Goal: Find specific page/section: Find specific page/section

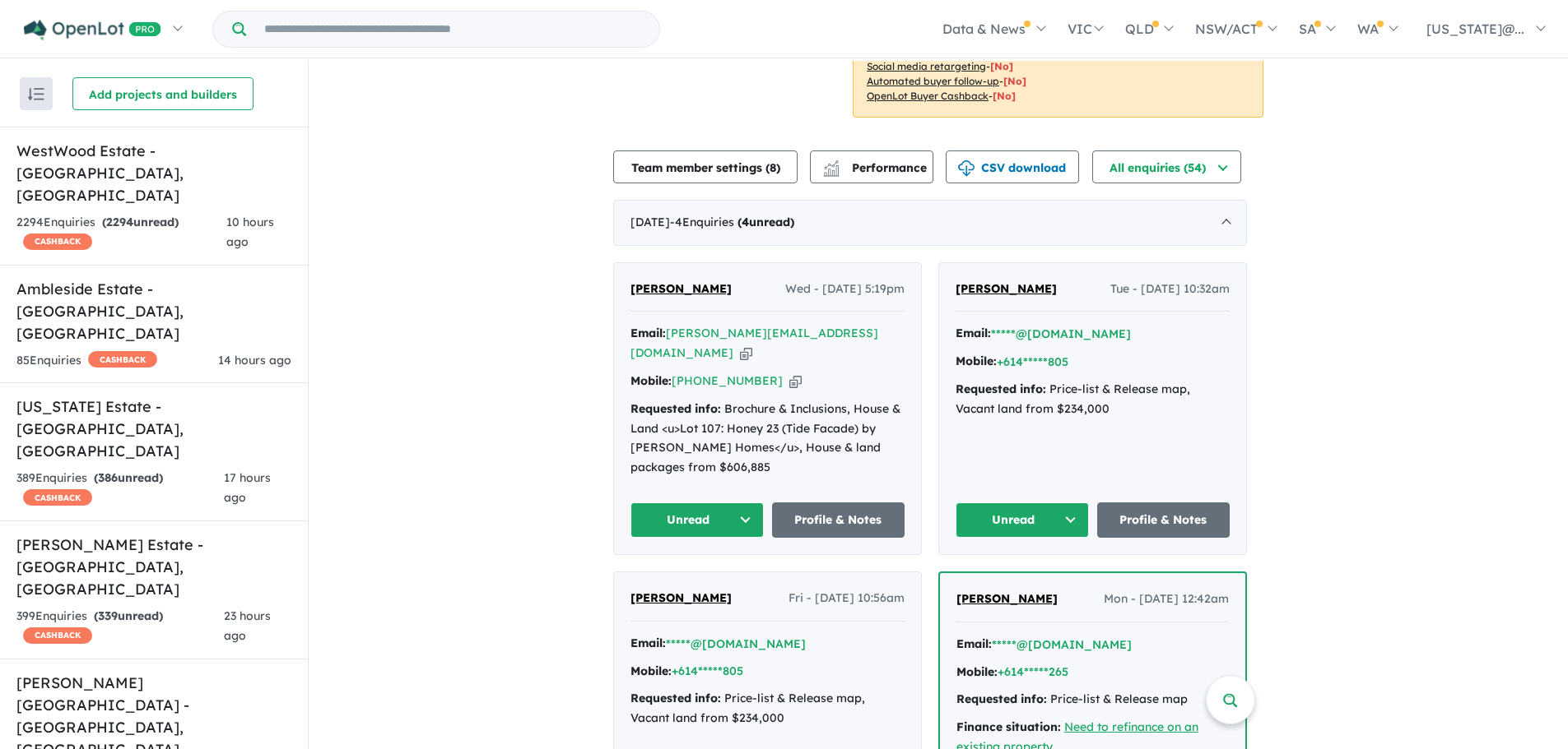
scroll to position [494, 0]
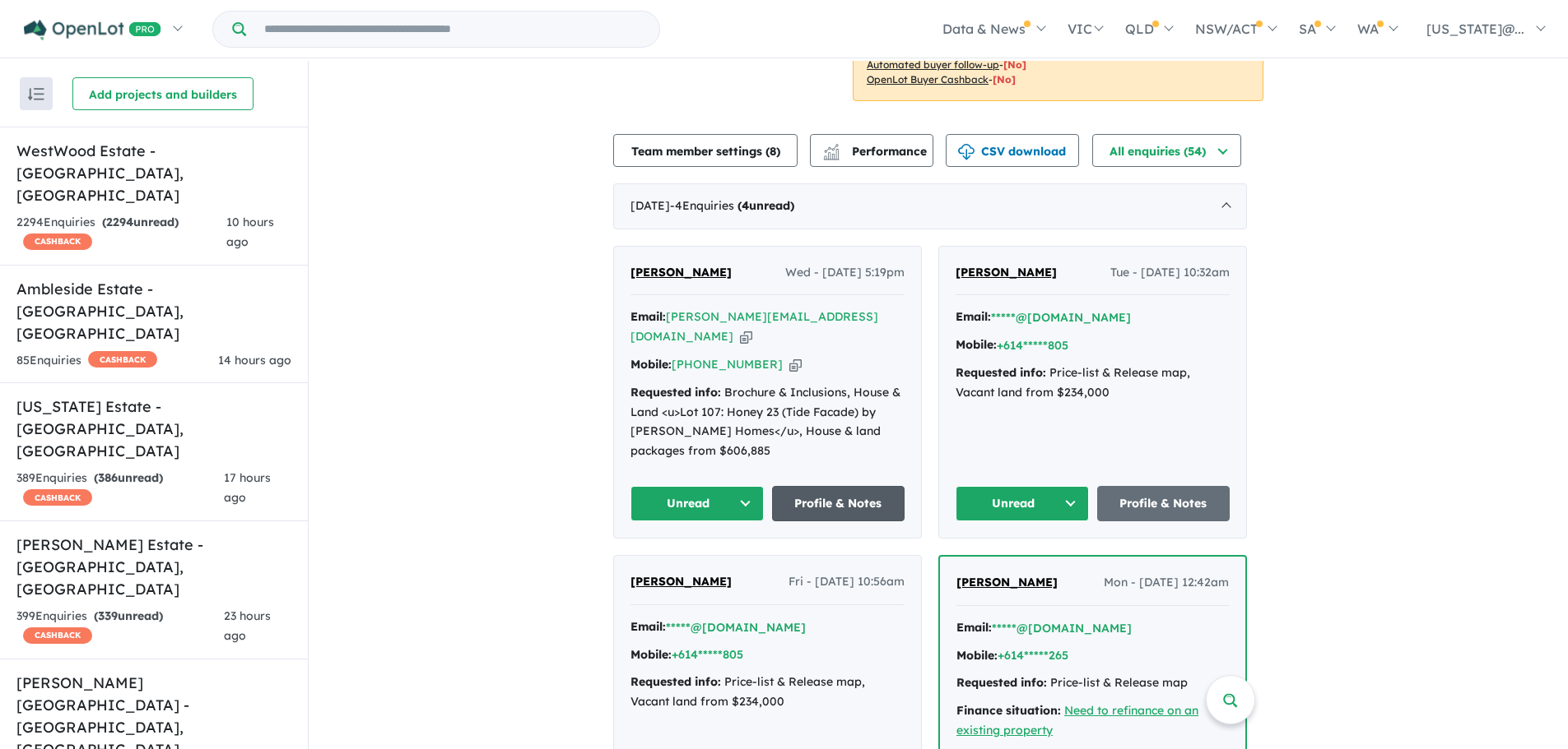
click at [850, 500] on link "Profile & Notes" at bounding box center [839, 503] width 134 height 35
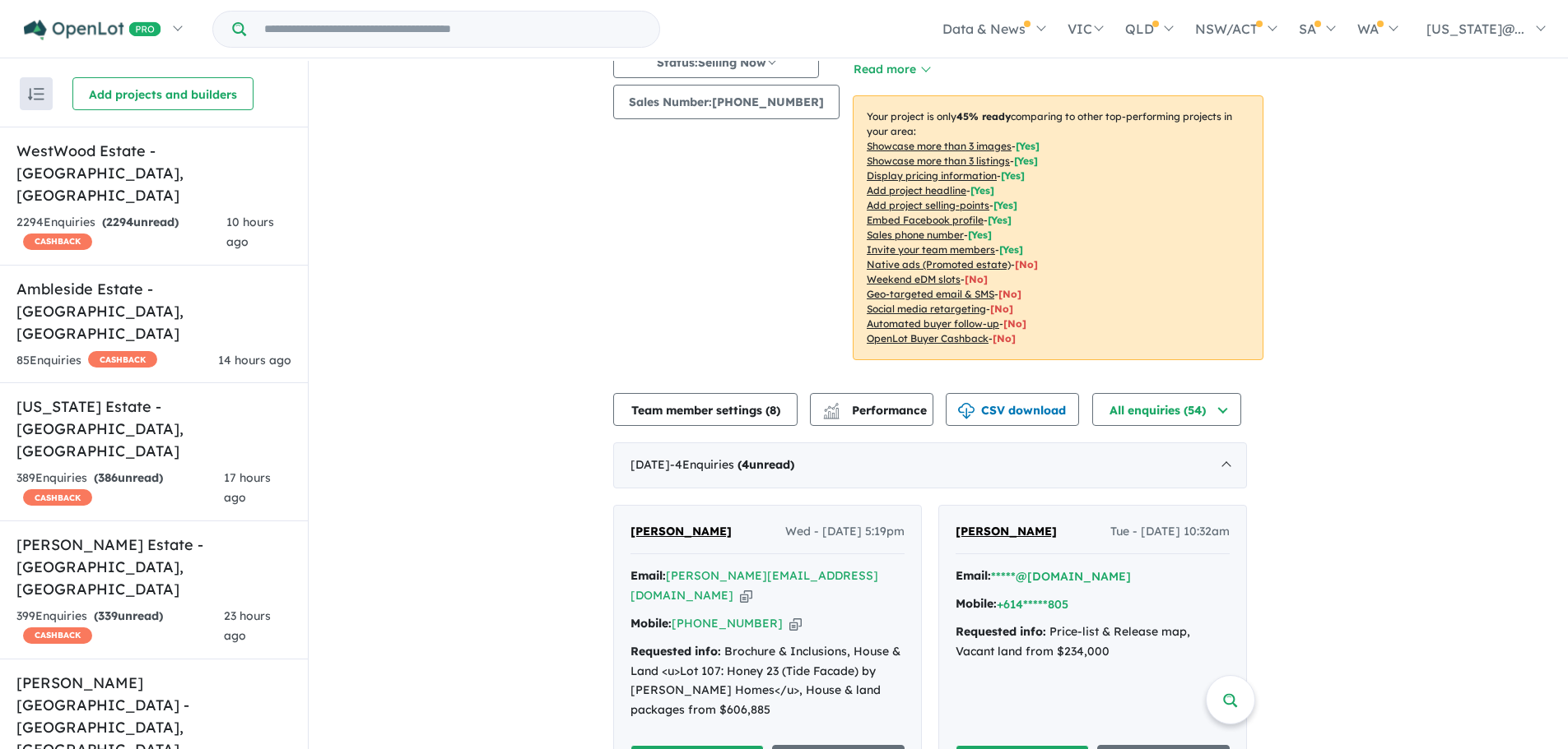
scroll to position [0, 0]
